Goal: Task Accomplishment & Management: Use online tool/utility

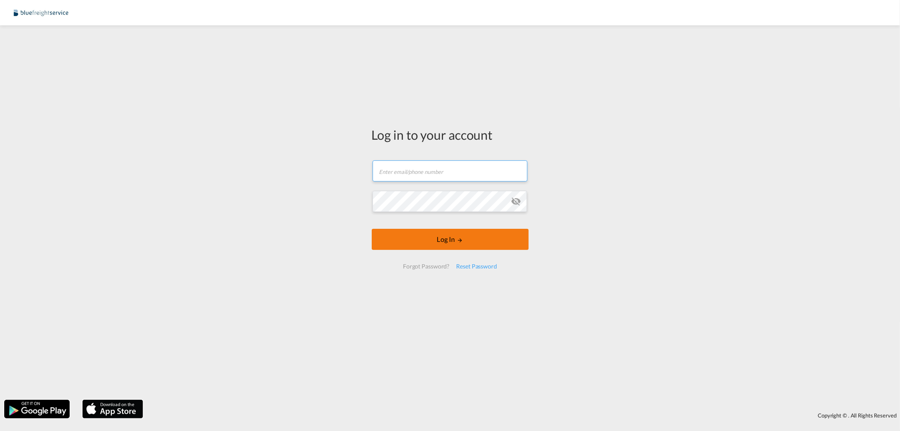
type input "[PERSON_NAME][EMAIL_ADDRESS][PERSON_NAME][DOMAIN_NAME]"
click at [443, 232] on button "Log In" at bounding box center [450, 239] width 157 height 21
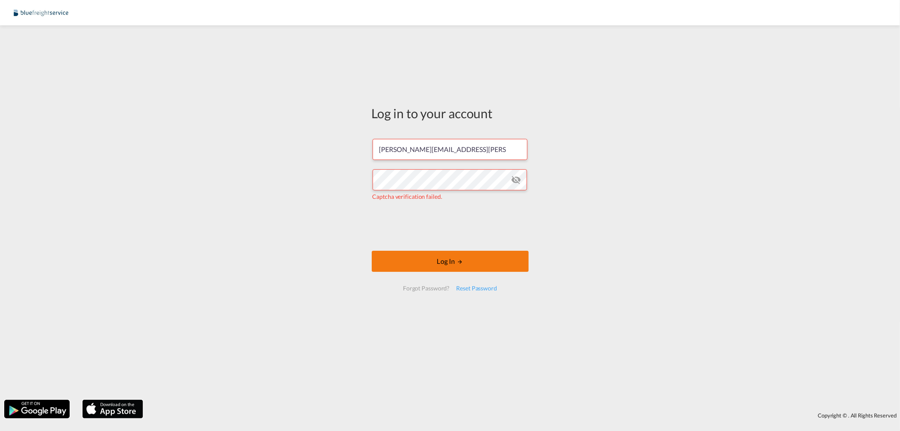
click at [443, 263] on button "Log In" at bounding box center [450, 261] width 157 height 21
